Goal: Share content: Share content

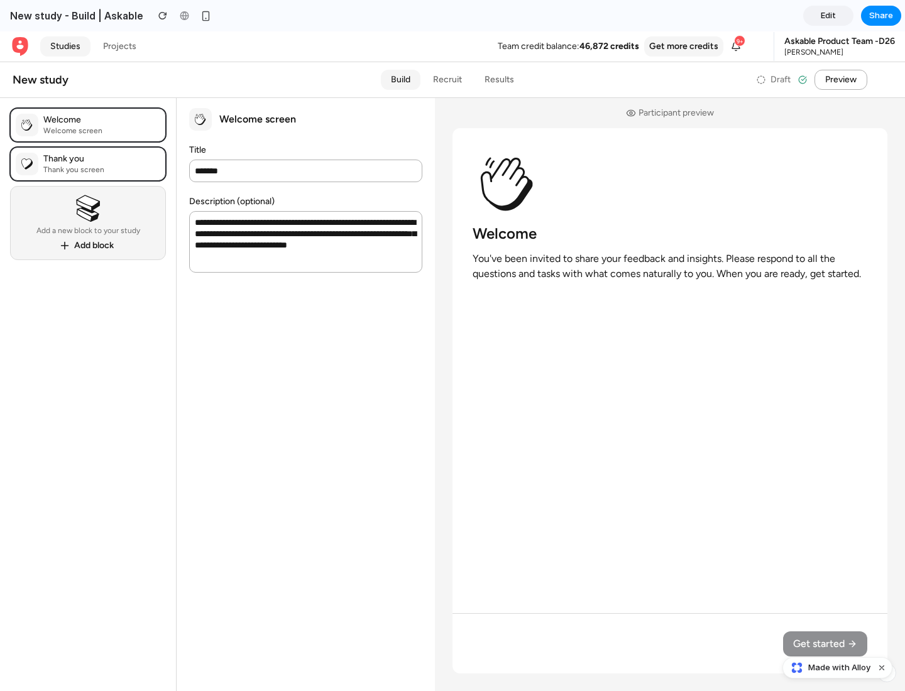
click at [881, 16] on span "Share" at bounding box center [881, 15] width 24 height 13
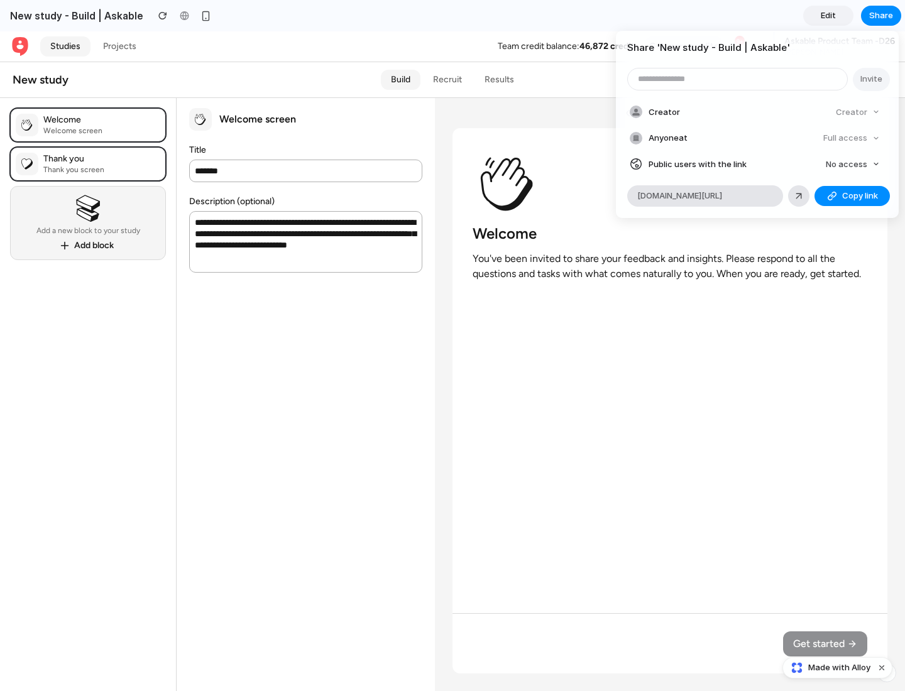
click at [852, 196] on span "Copy link" at bounding box center [860, 196] width 36 height 13
click at [839, 668] on div "Share ' New study - Build | Askable ' Invite Creator Creator Anyone at Full acc…" at bounding box center [452, 345] width 905 height 691
